Goal: Task Accomplishment & Management: Complete application form

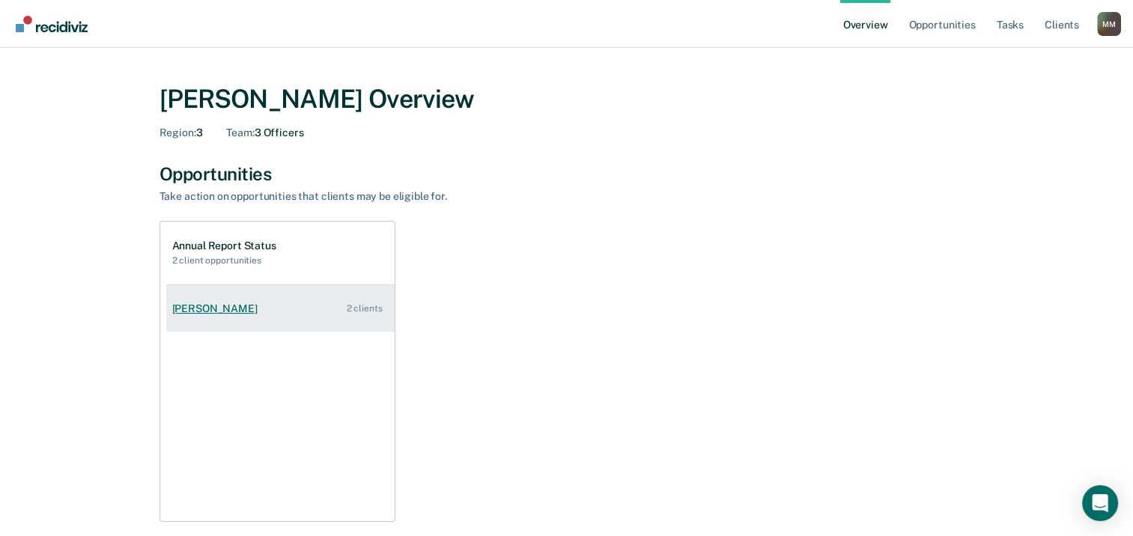
click at [226, 307] on div "[PERSON_NAME]" at bounding box center [217, 309] width 91 height 13
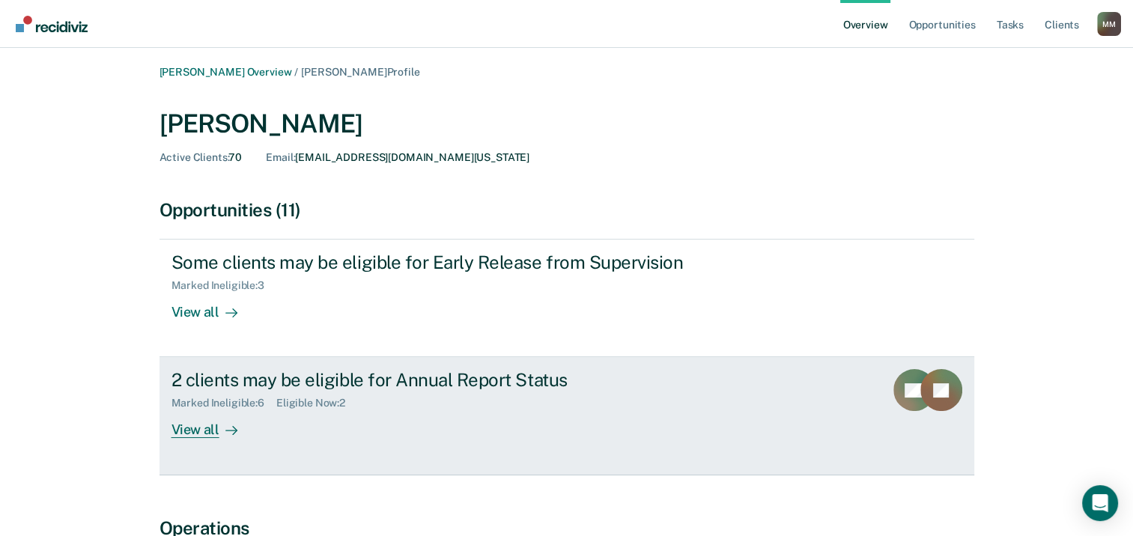
click at [215, 430] on div "View all" at bounding box center [214, 424] width 84 height 29
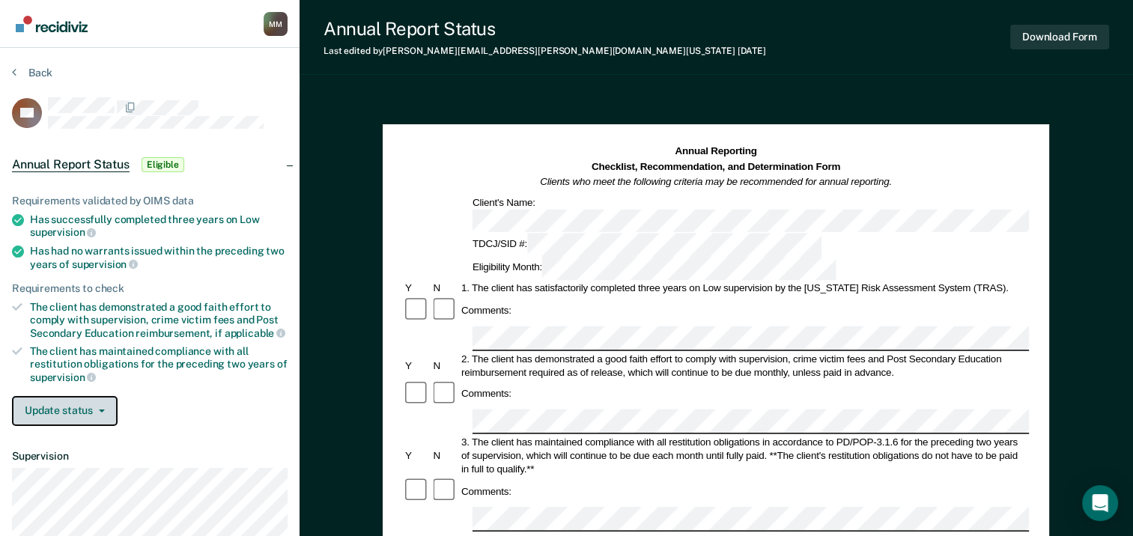
click at [108, 402] on button "Update status" at bounding box center [65, 411] width 106 height 30
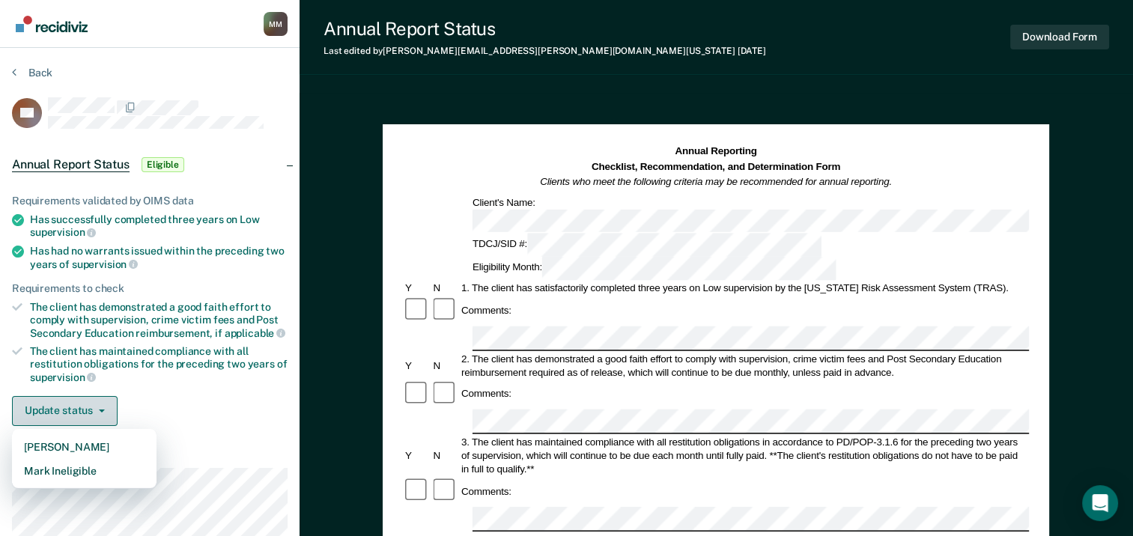
click at [107, 402] on button "Update status" at bounding box center [65, 411] width 106 height 30
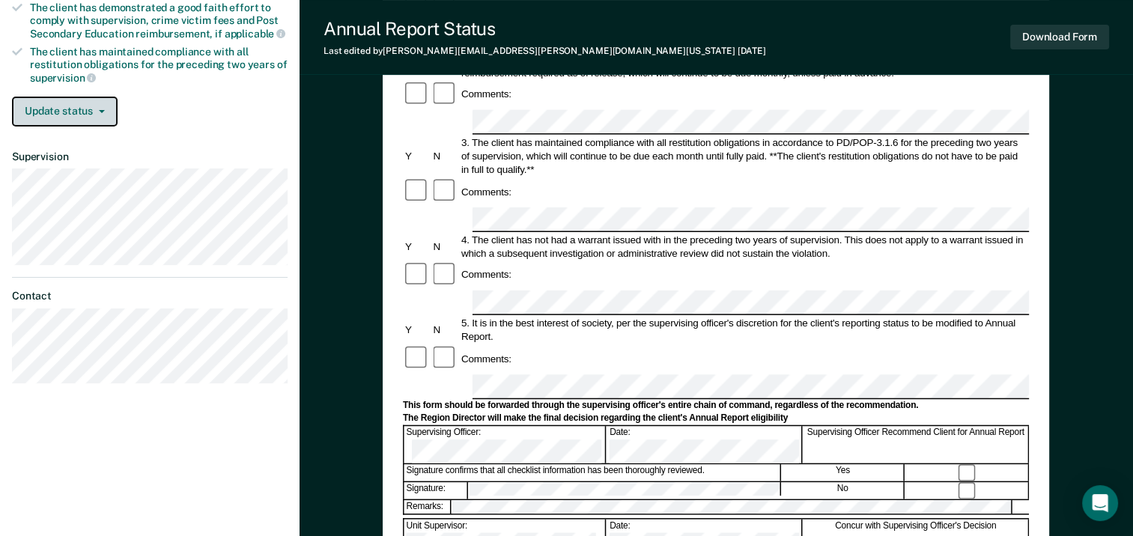
scroll to position [150, 0]
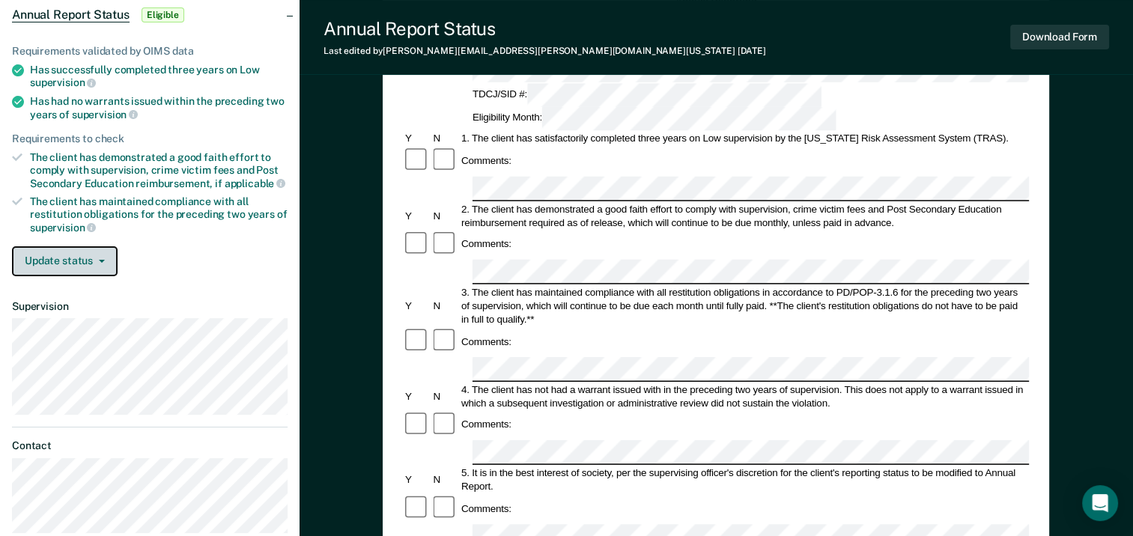
click at [101, 253] on button "Update status" at bounding box center [65, 261] width 106 height 30
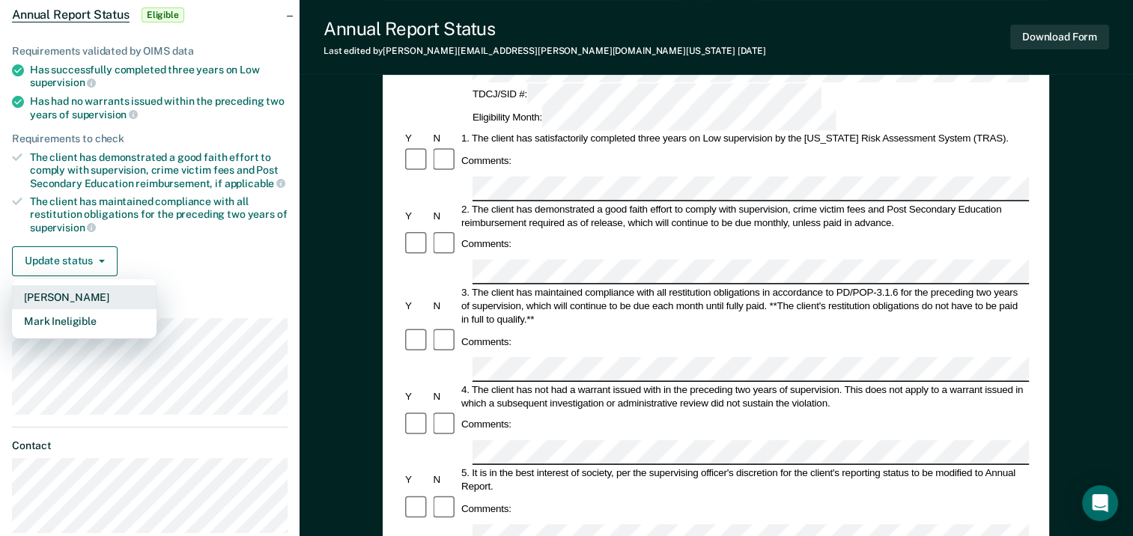
click at [98, 293] on button "[PERSON_NAME]" at bounding box center [84, 297] width 145 height 24
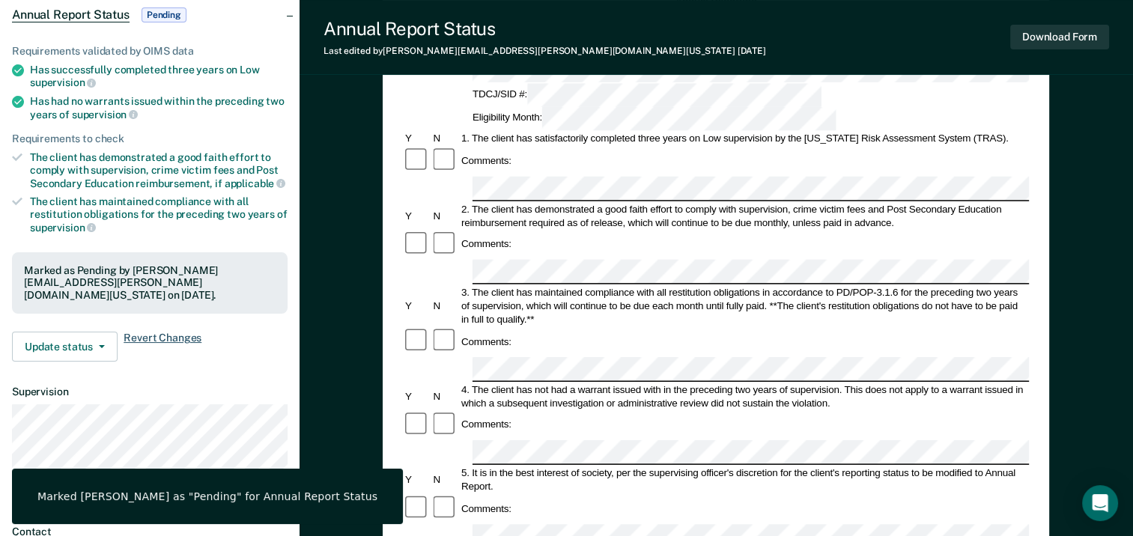
click at [154, 332] on span "Revert Changes" at bounding box center [163, 347] width 78 height 30
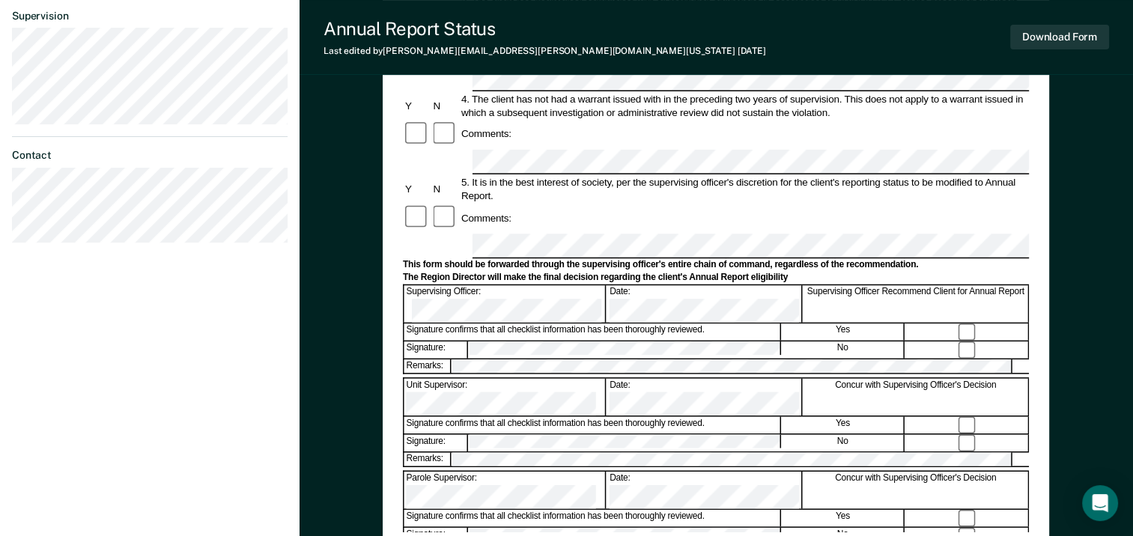
scroll to position [348, 0]
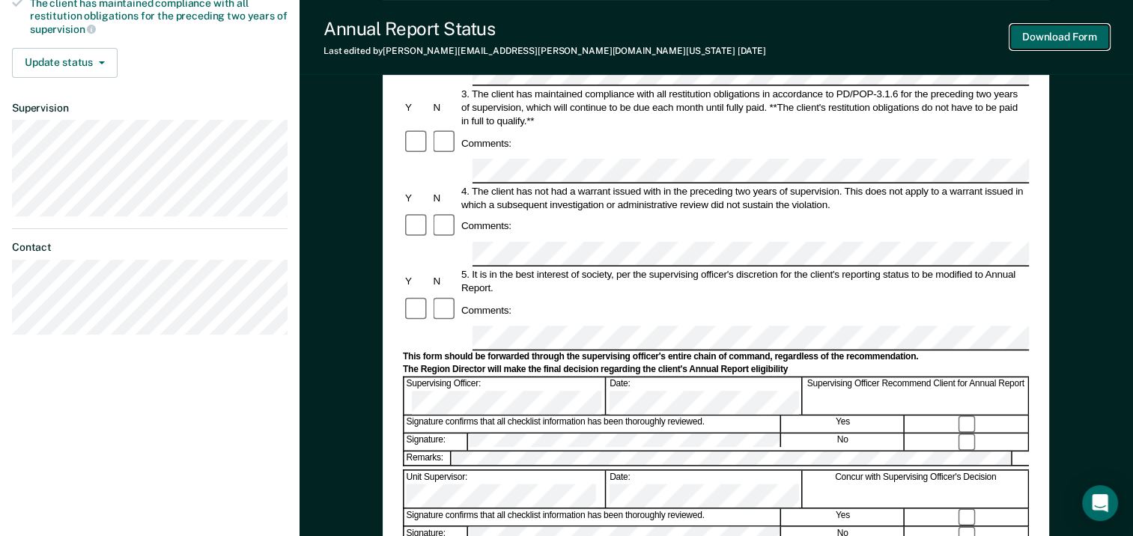
click at [1063, 36] on button "Download Form" at bounding box center [1059, 37] width 99 height 25
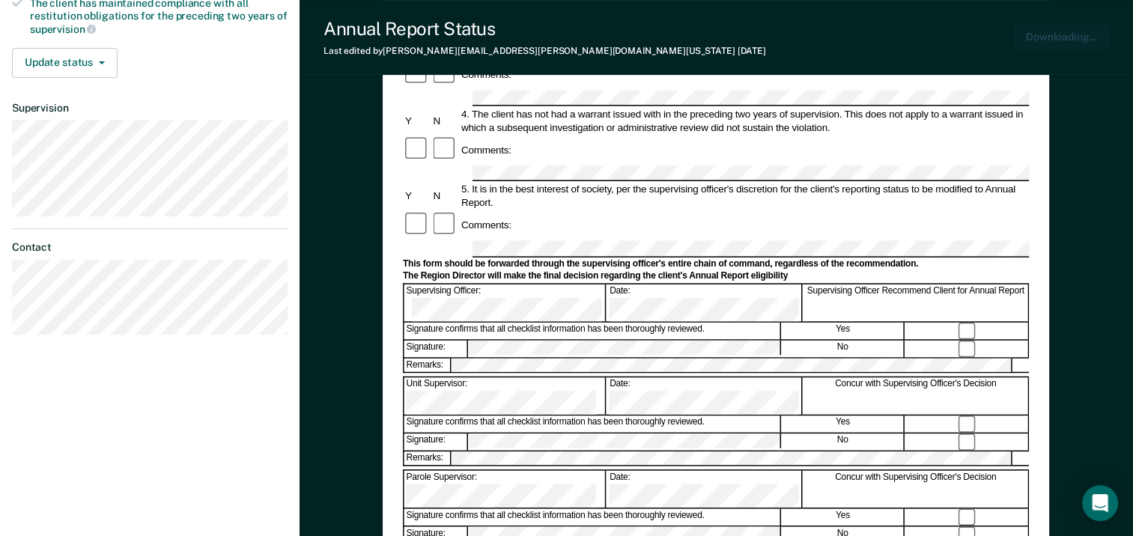
scroll to position [0, 0]
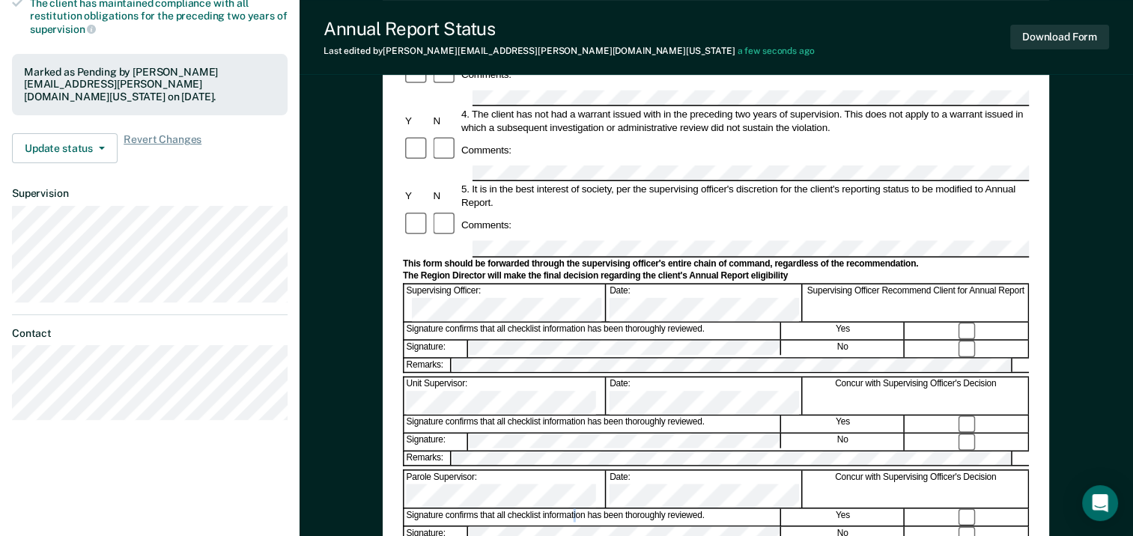
drag, startPoint x: 527, startPoint y: 389, endPoint x: 574, endPoint y: 401, distance: 48.7
click at [574, 509] on div "Signature confirms that all checklist information has been thoroughly reviewed." at bounding box center [592, 517] width 377 height 16
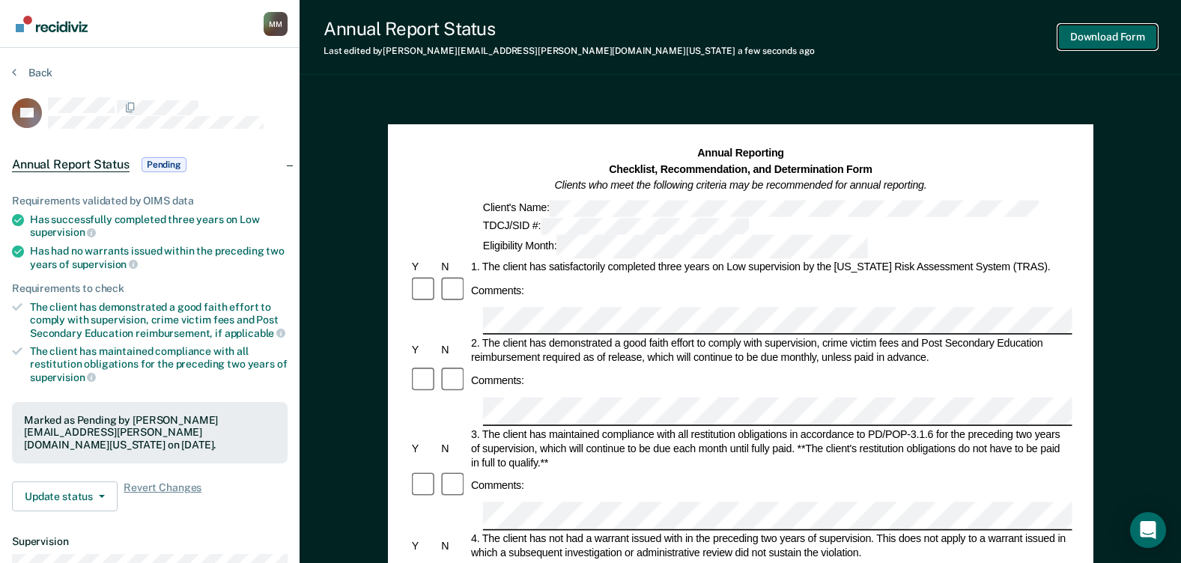
click at [1090, 40] on button "Download Form" at bounding box center [1107, 37] width 99 height 25
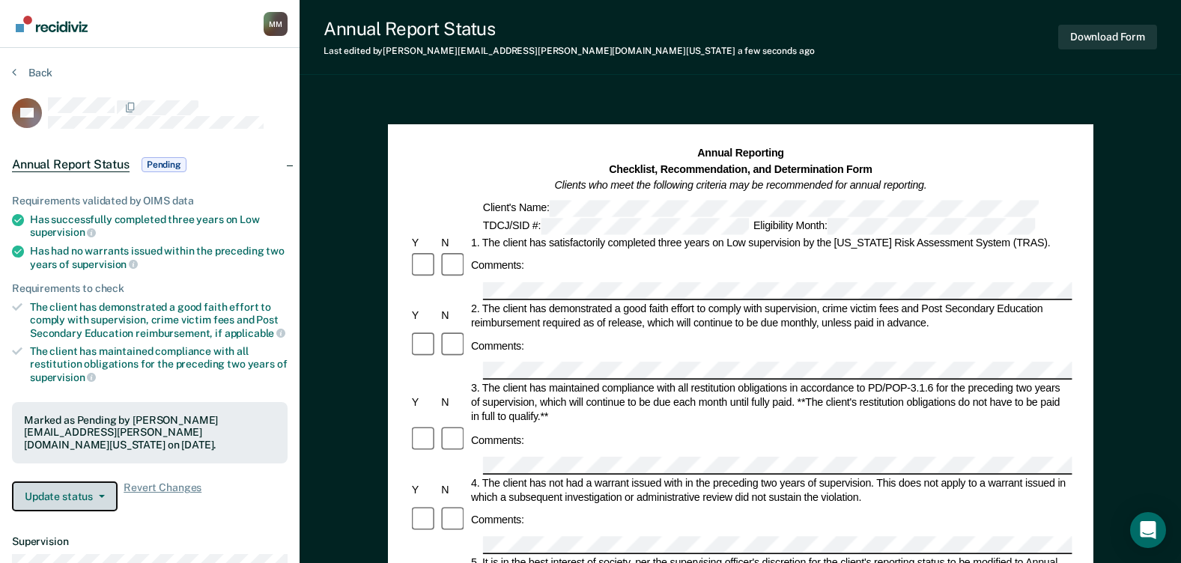
click at [105, 482] on button "Update status" at bounding box center [65, 497] width 106 height 30
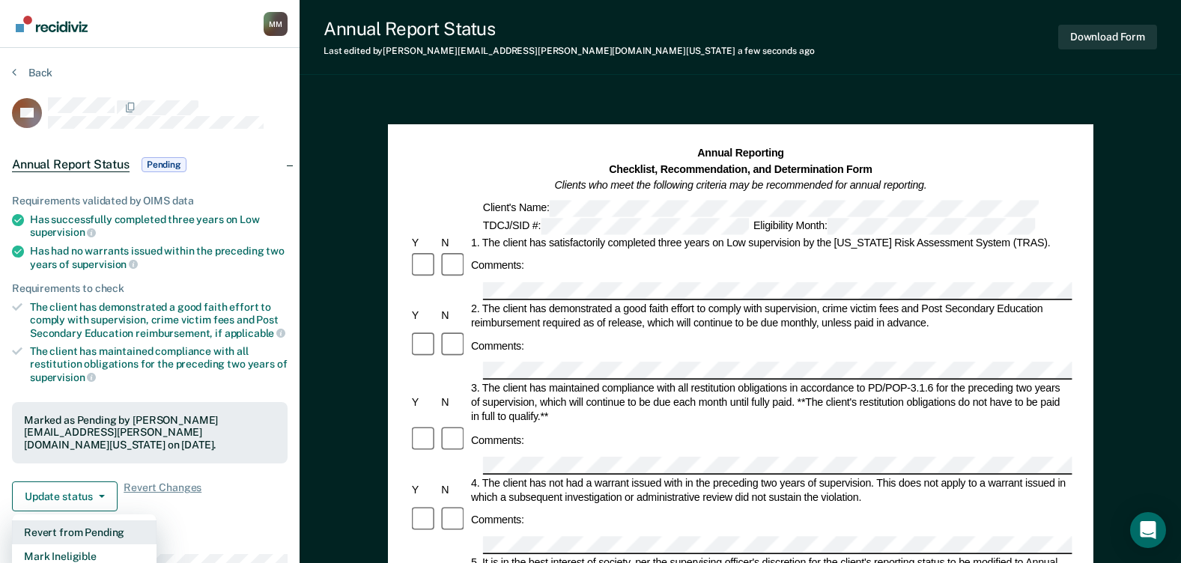
click at [101, 521] on button "Revert from Pending" at bounding box center [84, 533] width 145 height 24
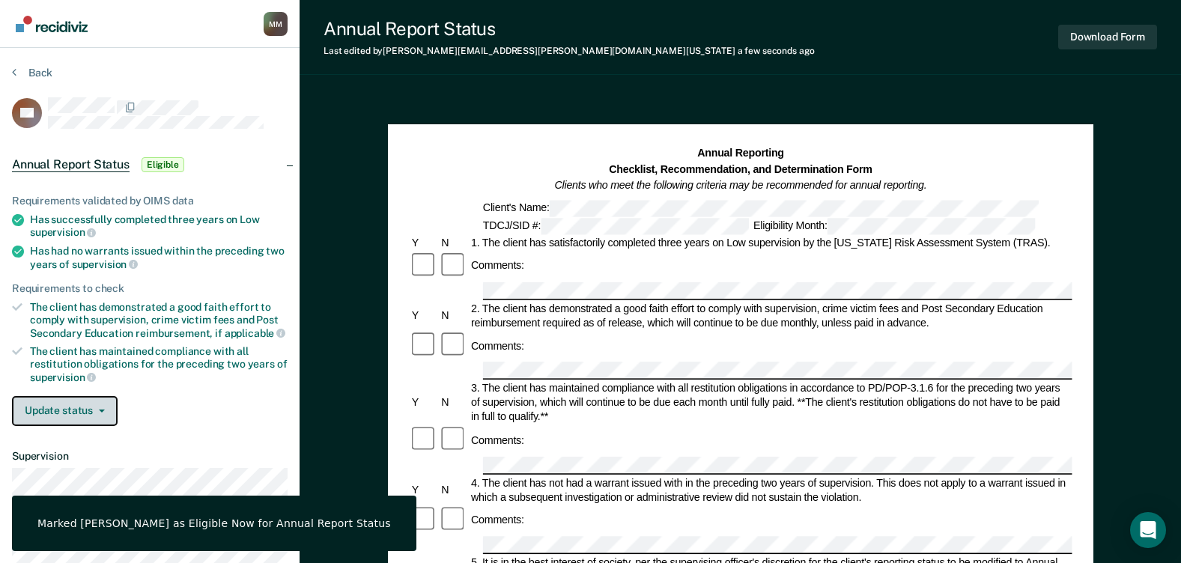
click at [103, 404] on button "Update status" at bounding box center [65, 411] width 106 height 30
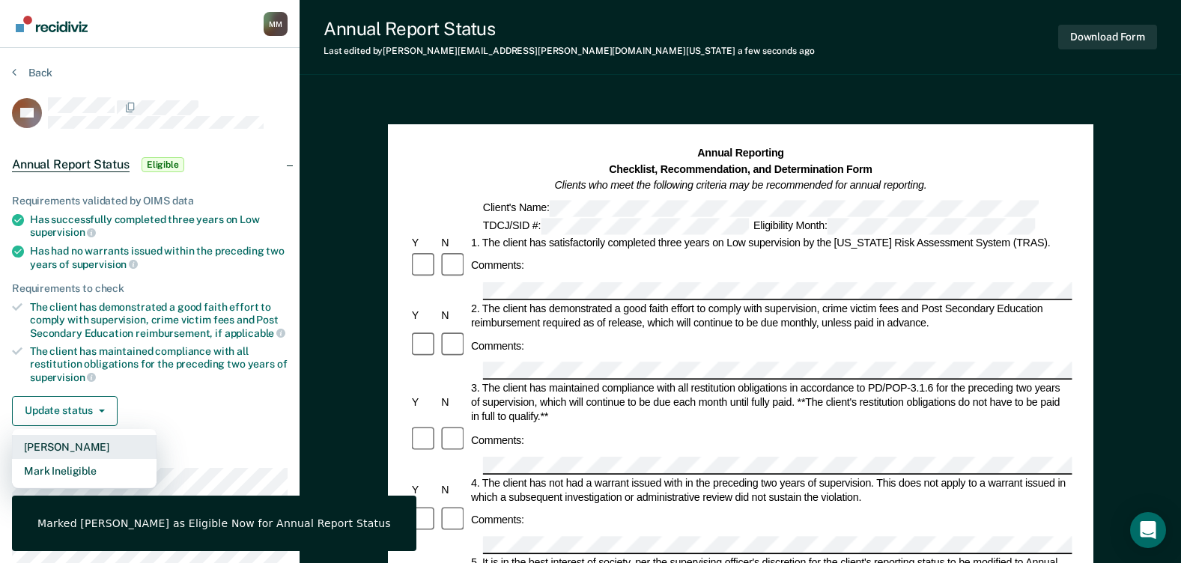
click at [101, 446] on button "[PERSON_NAME]" at bounding box center [84, 447] width 145 height 24
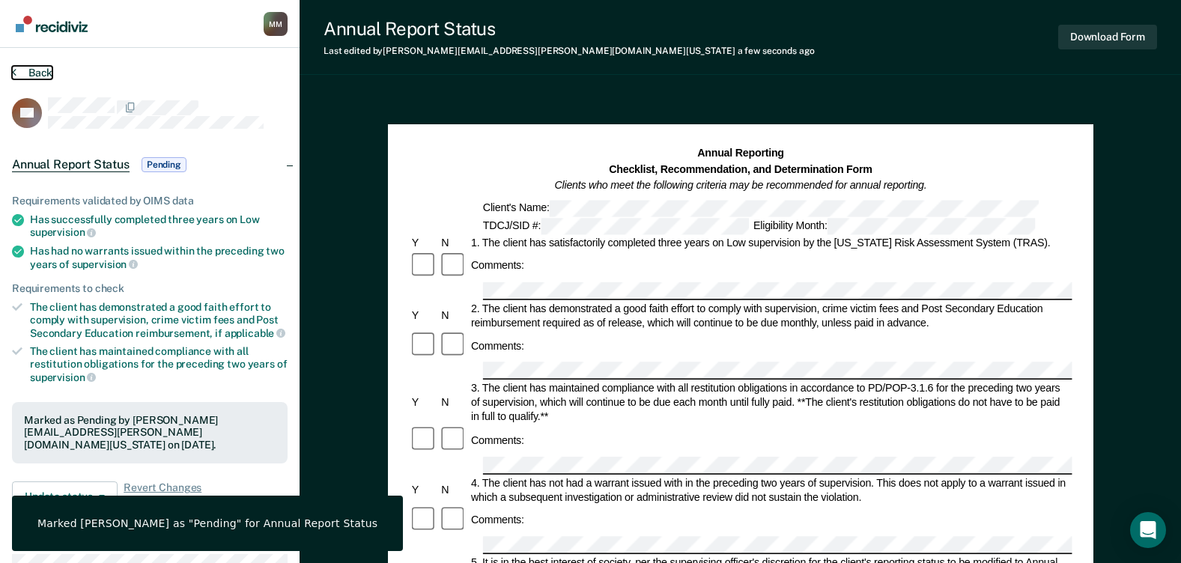
click at [22, 67] on button "Back" at bounding box center [32, 72] width 40 height 13
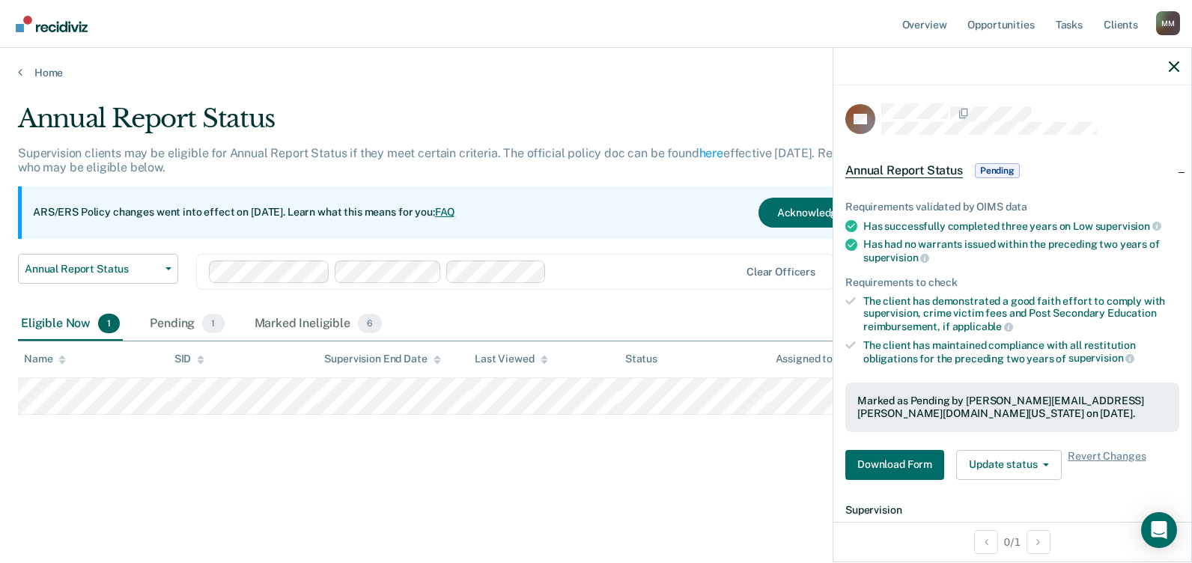
click at [596, 452] on div "Annual Report Status Supervision clients may be eligible for Annual Report Stat…" at bounding box center [596, 300] width 1156 height 395
click at [1144, 69] on icon "button" at bounding box center [1174, 66] width 10 height 10
